Goal: Transaction & Acquisition: Purchase product/service

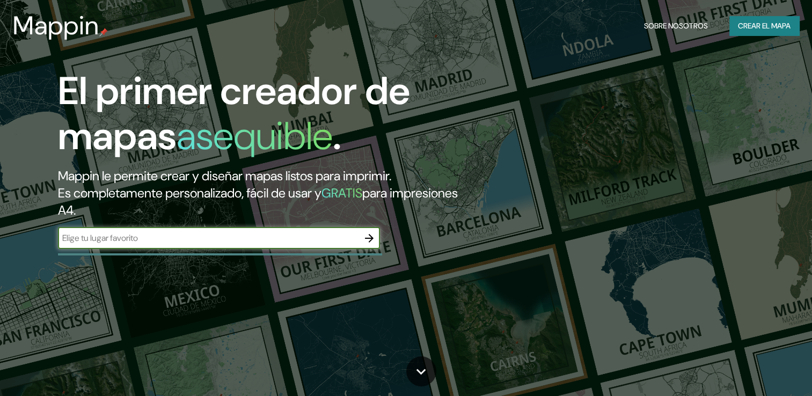
click at [236, 234] on input "text" at bounding box center [208, 238] width 300 height 12
click at [209, 237] on input "text" at bounding box center [208, 238] width 300 height 12
paste input "[GEOGRAPHIC_DATA]"
type input "[GEOGRAPHIC_DATA]"
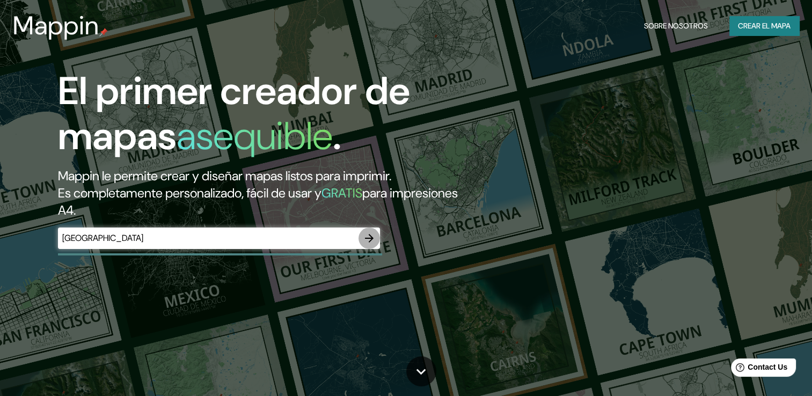
click at [366, 233] on icon "button" at bounding box center [369, 238] width 13 height 13
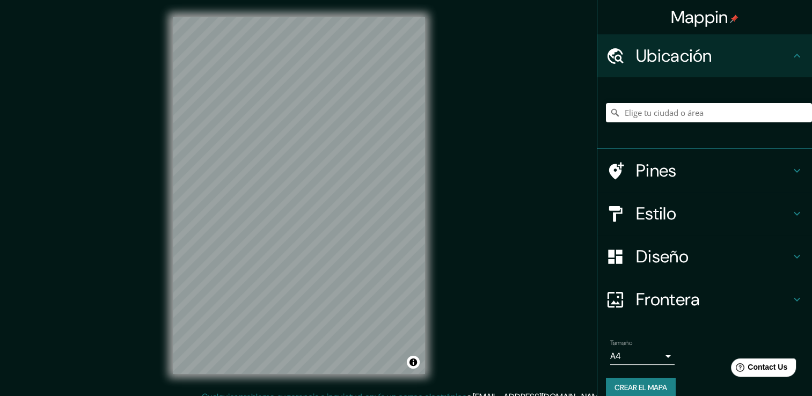
click at [674, 121] on div at bounding box center [709, 113] width 206 height 54
click at [775, 106] on input "Elige tu ciudad o área" at bounding box center [709, 112] width 206 height 19
paste input "[GEOGRAPHIC_DATA]"
click at [655, 120] on input "Centro-[GEOGRAPHIC_DATA][PERSON_NAME][GEOGRAPHIC_DATA]" at bounding box center [709, 112] width 206 height 19
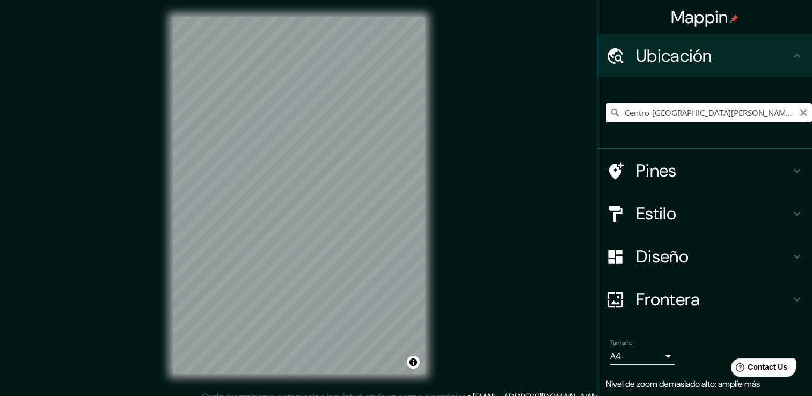
type input "Centro-[GEOGRAPHIC_DATA][PERSON_NAME][GEOGRAPHIC_DATA]"
click at [799, 108] on icon "Claro" at bounding box center [803, 112] width 9 height 9
paste input "[GEOGRAPHIC_DATA]"
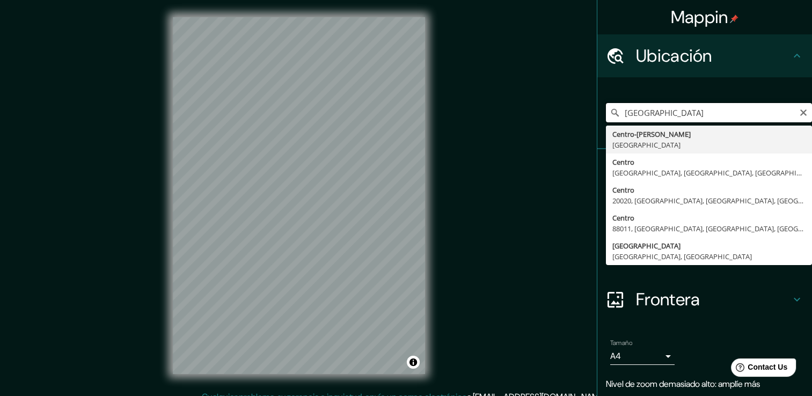
drag, startPoint x: 750, startPoint y: 115, endPoint x: 699, endPoint y: 115, distance: 51.5
click at [699, 115] on input "[GEOGRAPHIC_DATA]" at bounding box center [709, 112] width 206 height 19
click at [746, 113] on input "[GEOGRAPHIC_DATA]" at bounding box center [709, 112] width 206 height 19
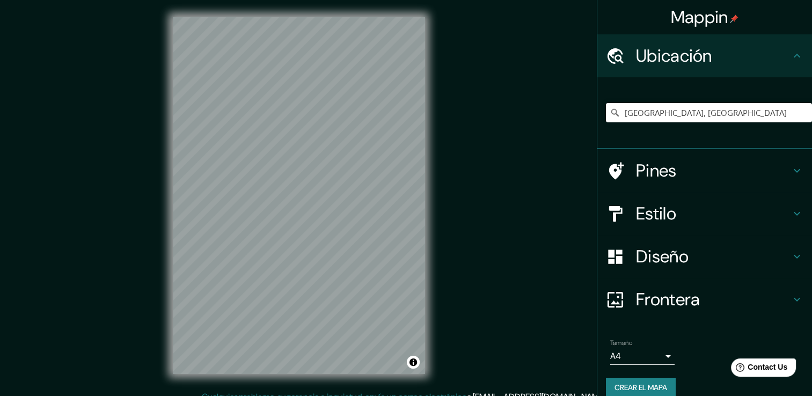
click at [645, 251] on h4 "Diseño" at bounding box center [713, 256] width 154 height 21
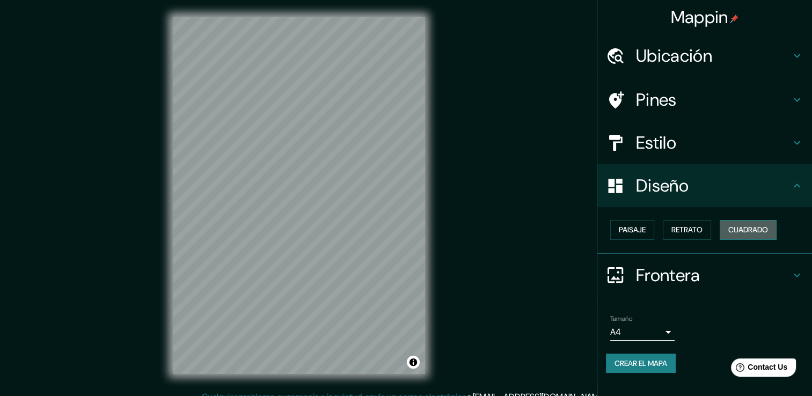
click at [736, 228] on font "Cuadrado" at bounding box center [748, 229] width 40 height 13
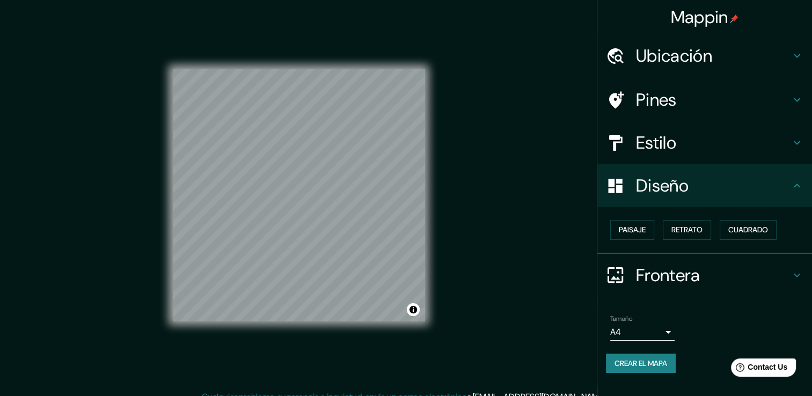
click at [645, 219] on div "Paisaje Retrato Cuadrado" at bounding box center [709, 230] width 206 height 28
click at [645, 220] on button "Paisaje" at bounding box center [632, 230] width 44 height 20
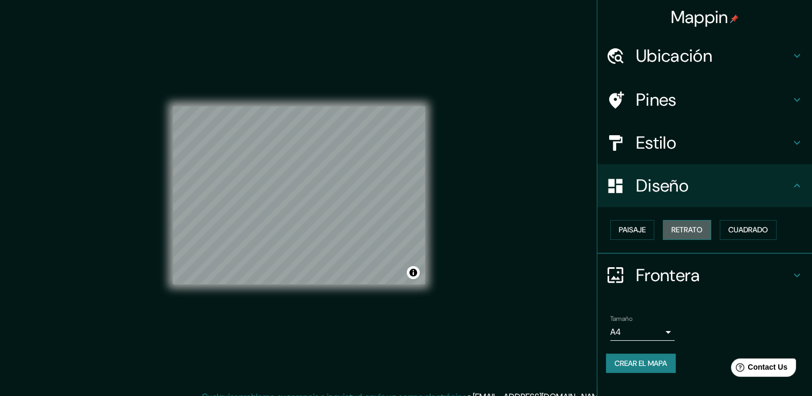
click at [678, 226] on font "Retrato" at bounding box center [686, 229] width 31 height 13
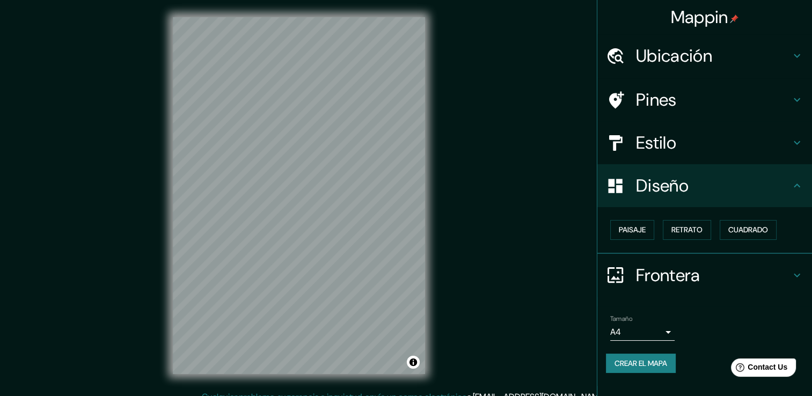
click at [668, 130] on div "Estilo" at bounding box center [704, 142] width 215 height 43
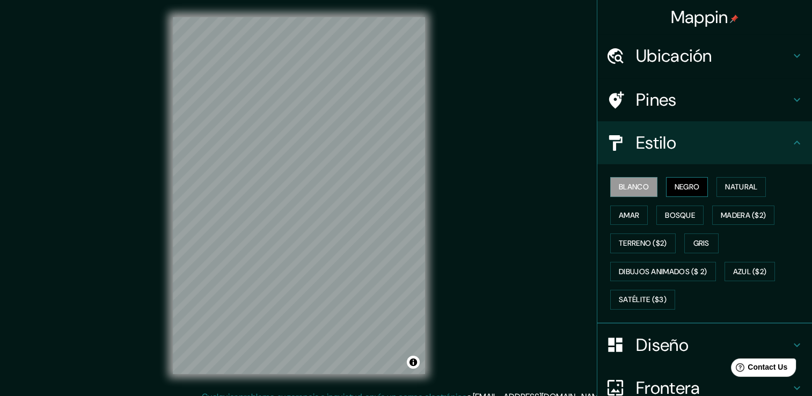
click at [674, 183] on font "Negro" at bounding box center [686, 186] width 25 height 13
click at [728, 196] on button "Natural" at bounding box center [740, 187] width 49 height 20
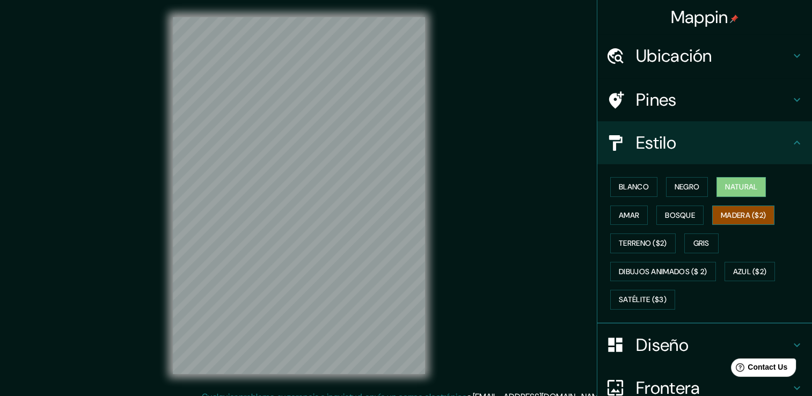
click at [721, 223] on button "Madera ($2)" at bounding box center [743, 215] width 62 height 20
click at [654, 235] on button "Terreno ($2)" at bounding box center [642, 243] width 65 height 20
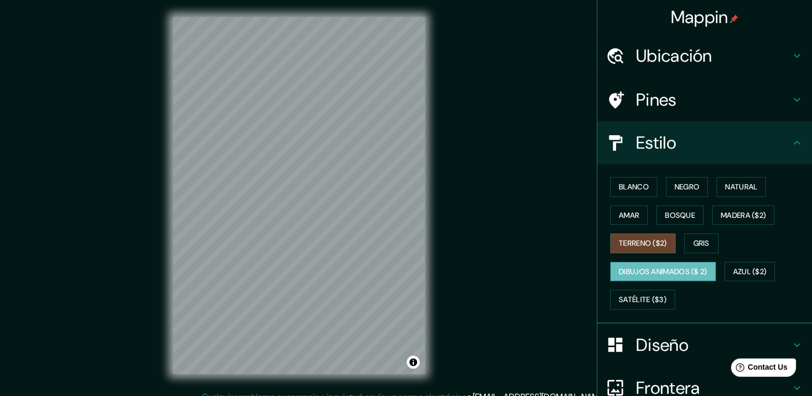
click at [663, 262] on button "Dibujos animados ($ 2)" at bounding box center [663, 272] width 106 height 20
click at [728, 270] on button "Azul ($2)" at bounding box center [749, 272] width 51 height 20
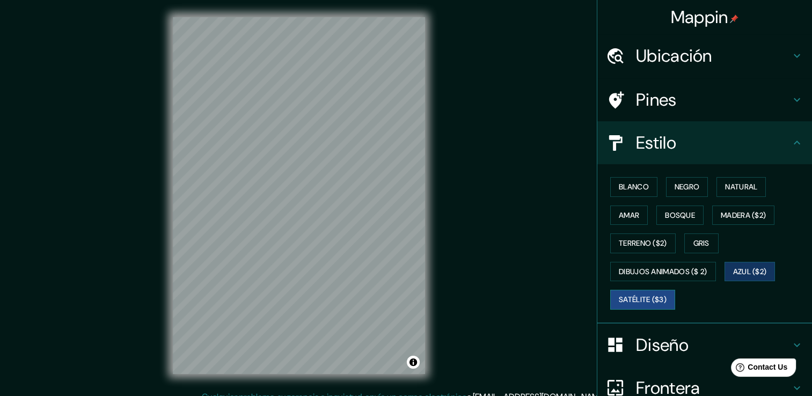
click at [643, 296] on font "Satélite ($3)" at bounding box center [642, 299] width 48 height 13
click at [618, 210] on font "Amar" at bounding box center [628, 215] width 20 height 13
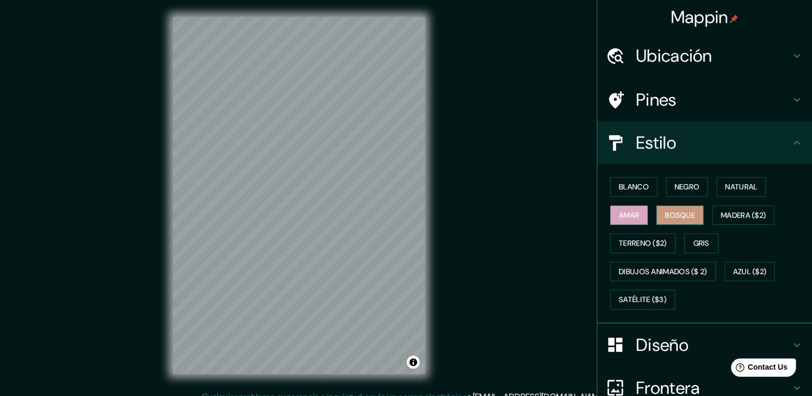
click at [656, 217] on button "Bosque" at bounding box center [679, 215] width 47 height 20
click at [636, 215] on button "Amar" at bounding box center [629, 215] width 38 height 20
click at [670, 31] on div "Mappin" at bounding box center [704, 17] width 215 height 34
click at [669, 50] on h4 "Ubicación" at bounding box center [713, 55] width 154 height 21
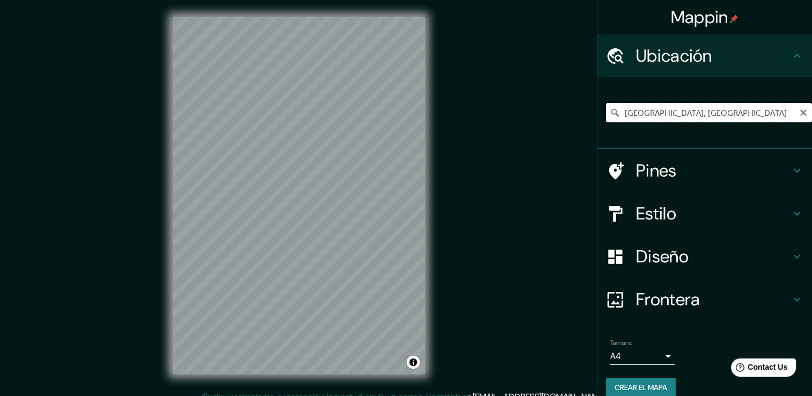
click at [676, 109] on input "[GEOGRAPHIC_DATA], [GEOGRAPHIC_DATA]" at bounding box center [709, 112] width 206 height 19
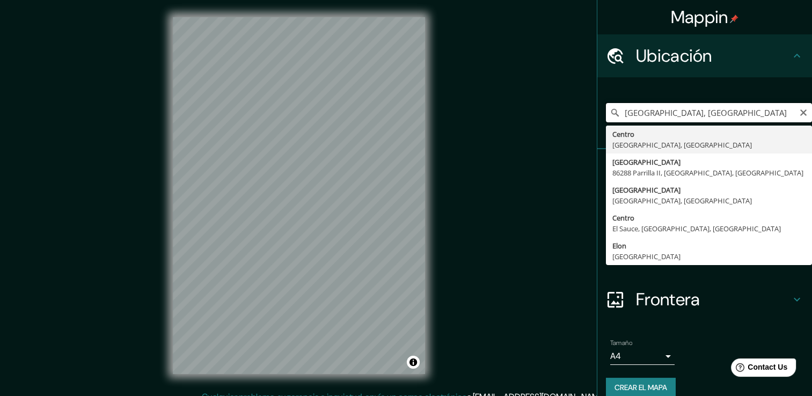
click at [677, 109] on input "[GEOGRAPHIC_DATA], [GEOGRAPHIC_DATA]" at bounding box center [709, 112] width 206 height 19
paste input "[GEOGRAPHIC_DATA]"
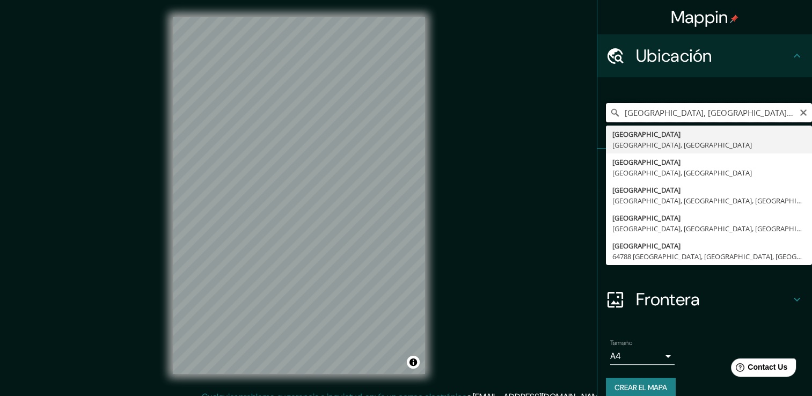
click at [762, 115] on input "[GEOGRAPHIC_DATA], [GEOGRAPHIC_DATA], [GEOGRAPHIC_DATA]" at bounding box center [709, 112] width 206 height 19
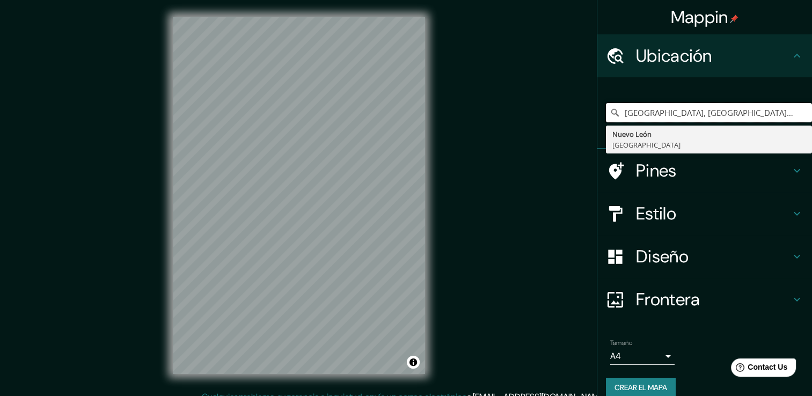
type input "[GEOGRAPHIC_DATA], [GEOGRAPHIC_DATA], [GEOGRAPHIC_DATA]"
